Goal: Navigation & Orientation: Find specific page/section

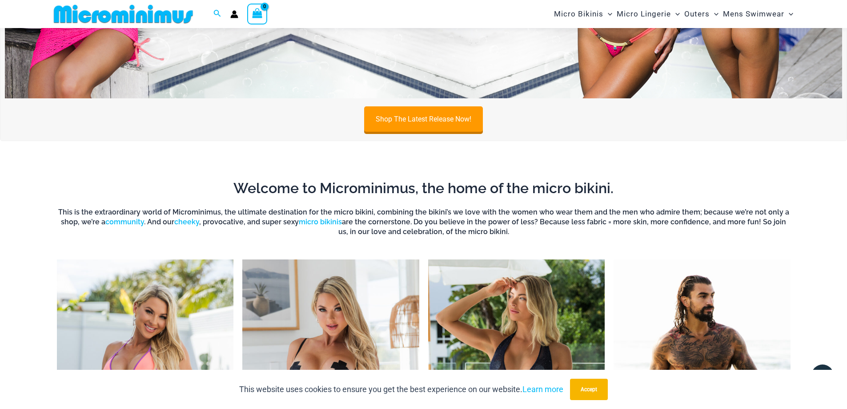
scroll to position [81, 0]
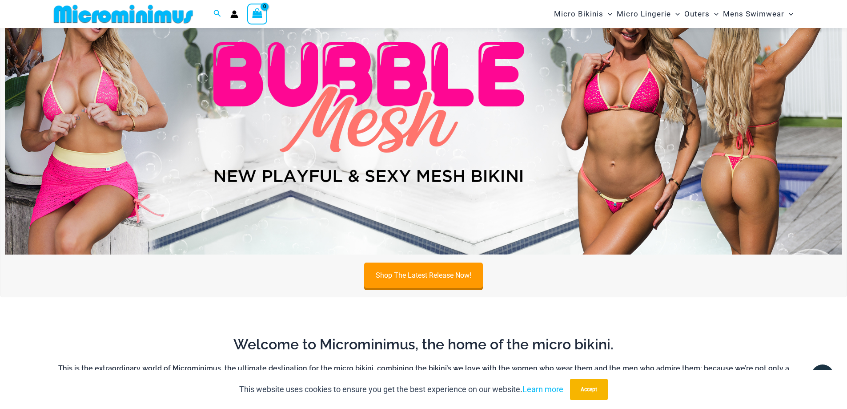
click at [594, 132] on img at bounding box center [424, 112] width 838 height 285
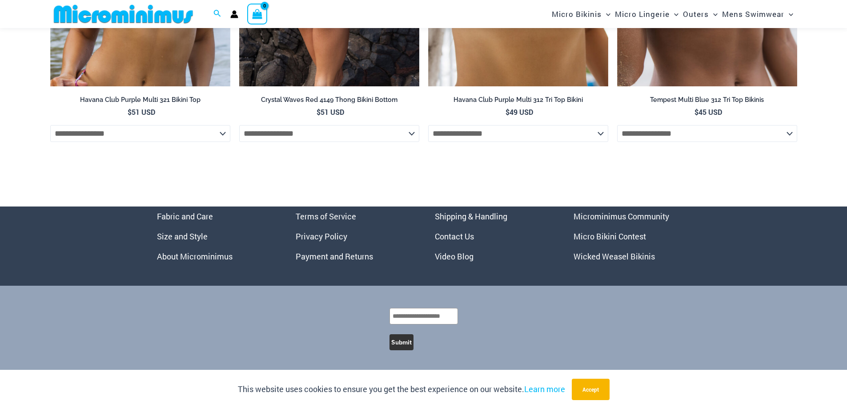
scroll to position [3788, 0]
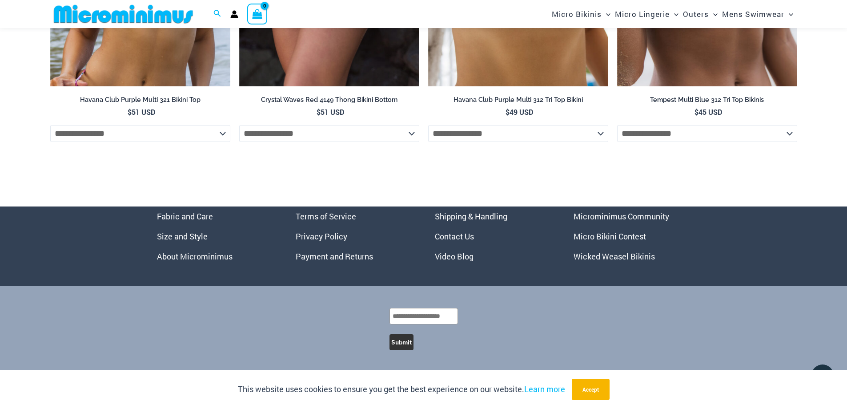
click at [439, 252] on link "Video Blog" at bounding box center [454, 256] width 39 height 11
